Goal: Navigation & Orientation: Find specific page/section

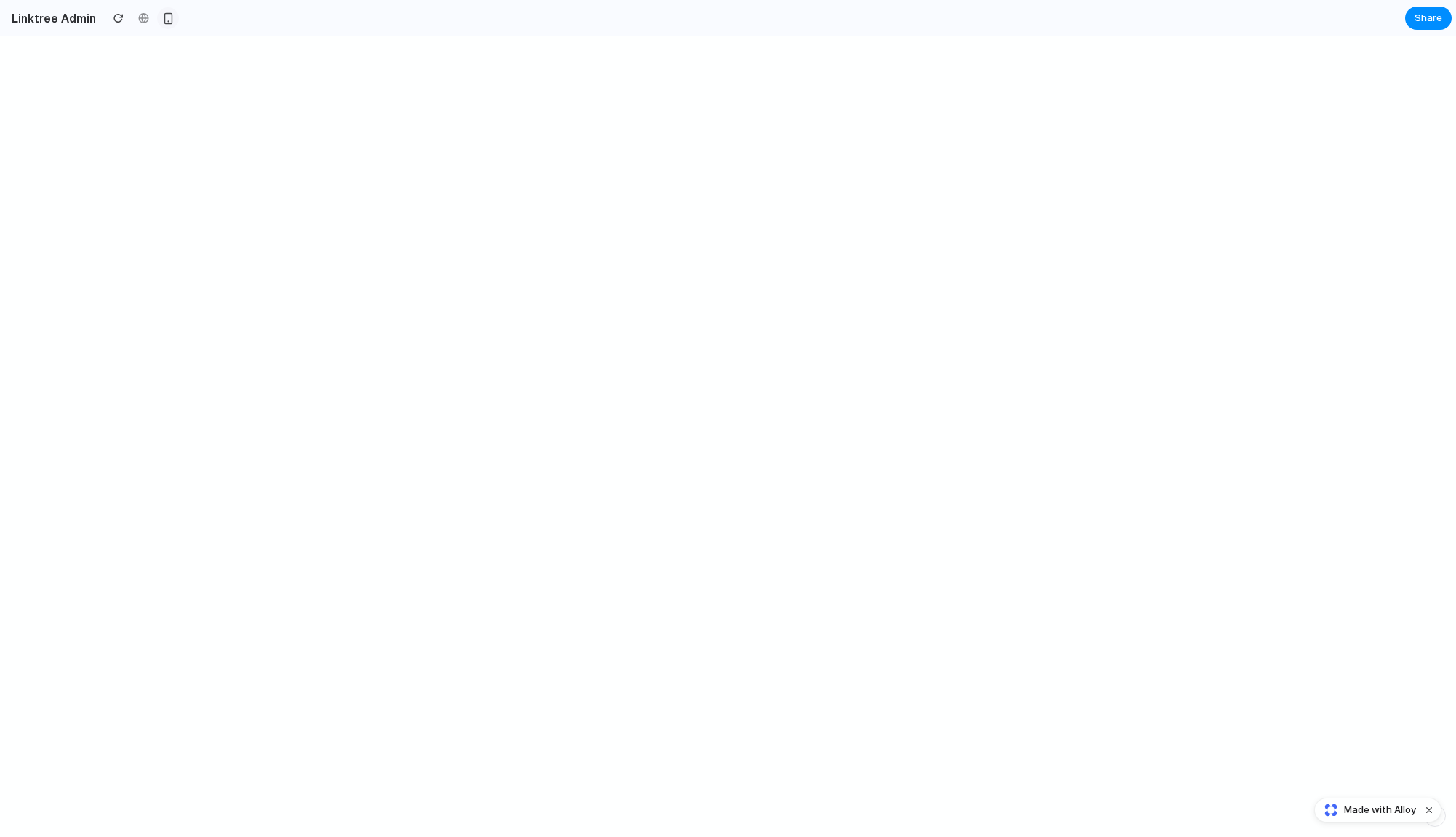
click at [167, 16] on div "button" at bounding box center [168, 18] width 12 height 12
click at [163, 20] on div "button" at bounding box center [168, 18] width 11 height 11
